Goal: Transaction & Acquisition: Purchase product/service

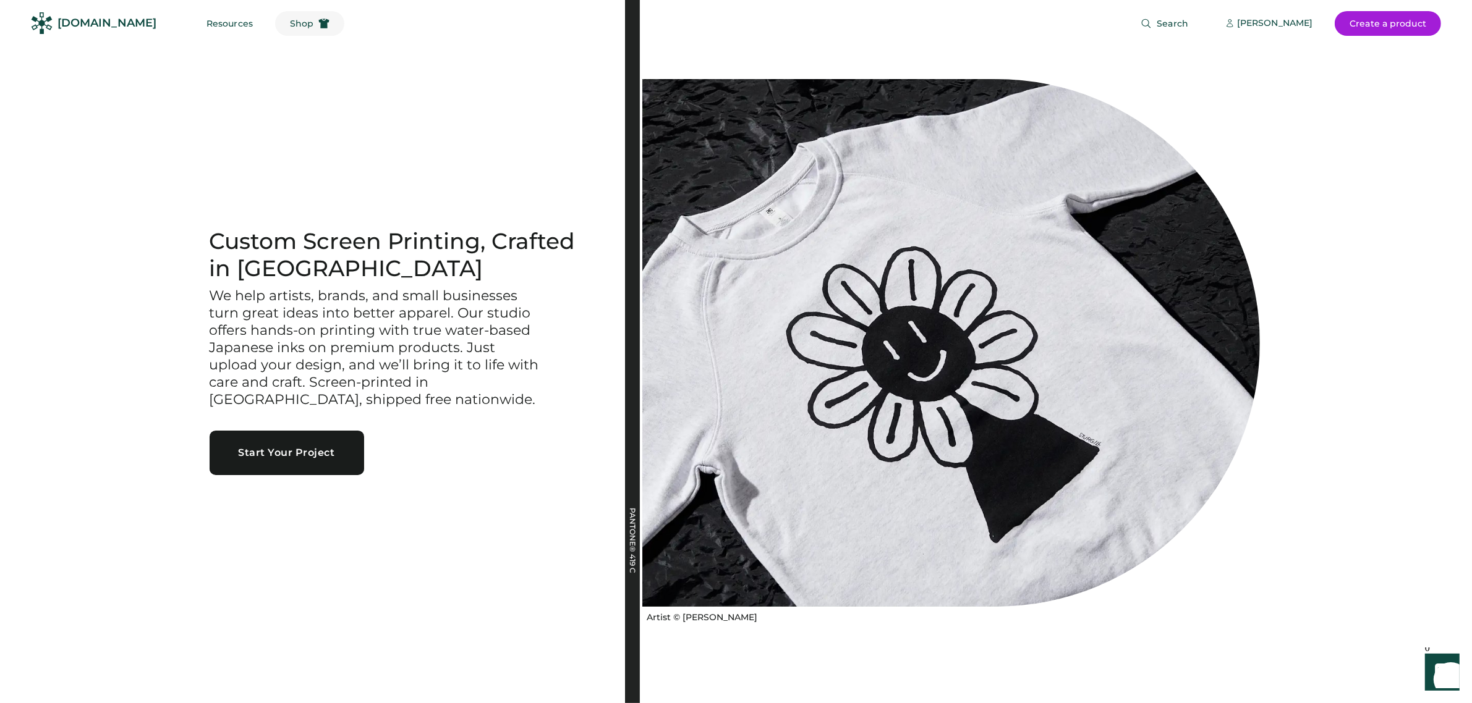
click at [290, 19] on span "Shop" at bounding box center [301, 23] width 23 height 9
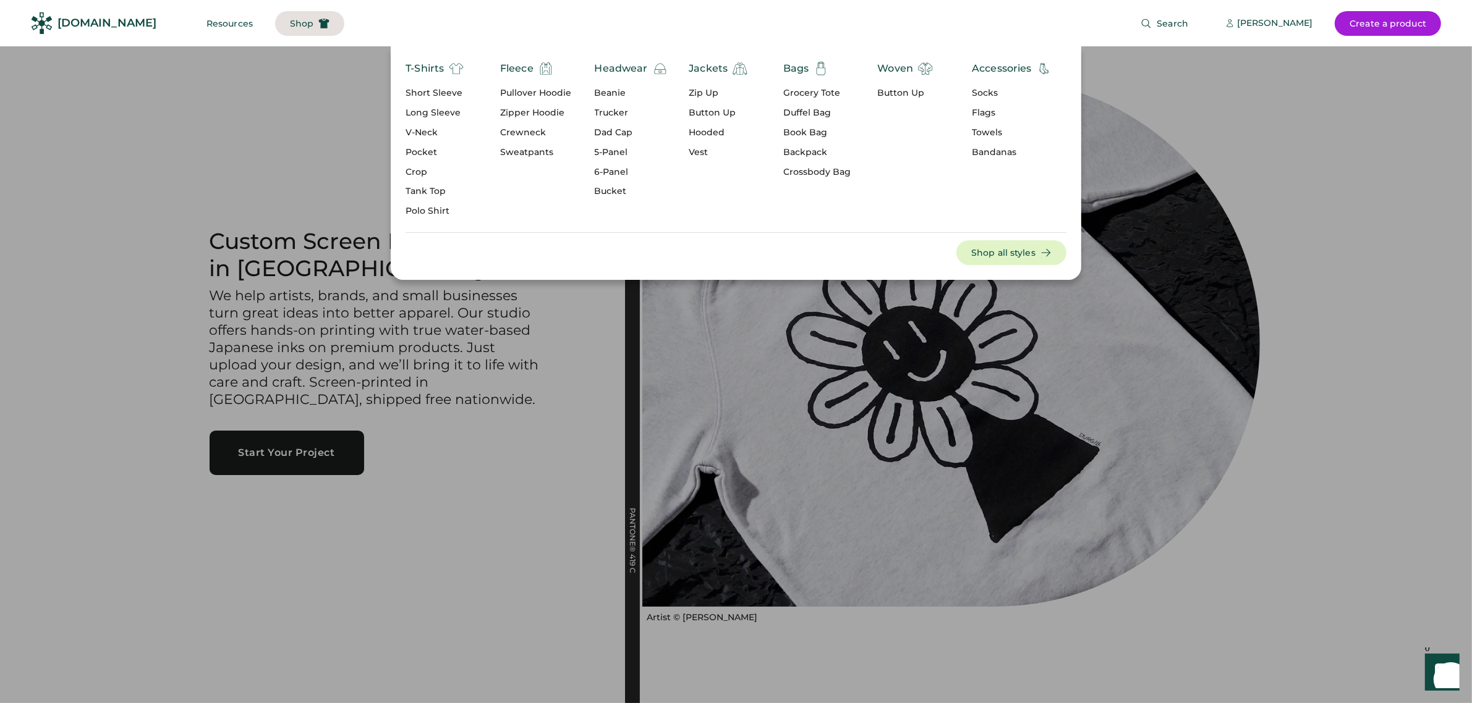
click at [982, 87] on div "Socks" at bounding box center [1012, 93] width 80 height 12
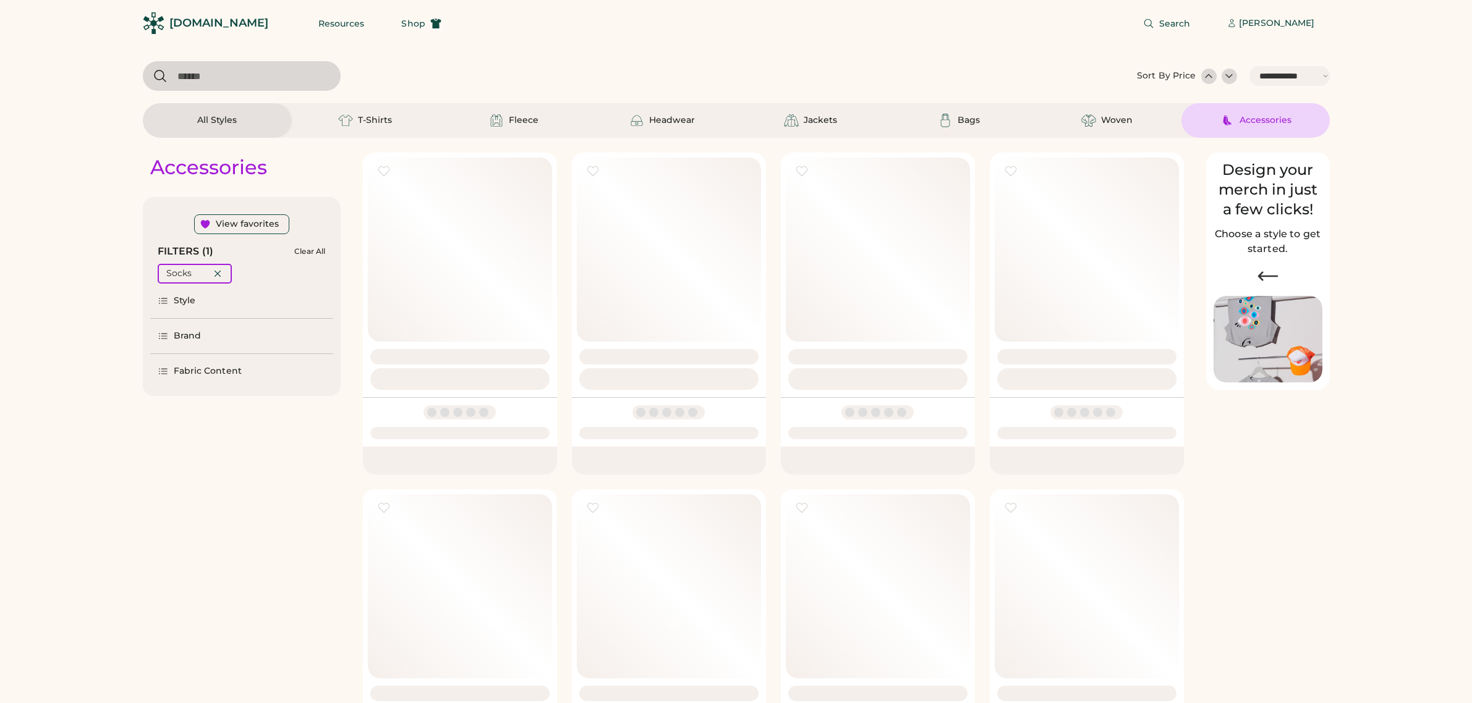
select select "*****"
